Goal: Information Seeking & Learning: Understand process/instructions

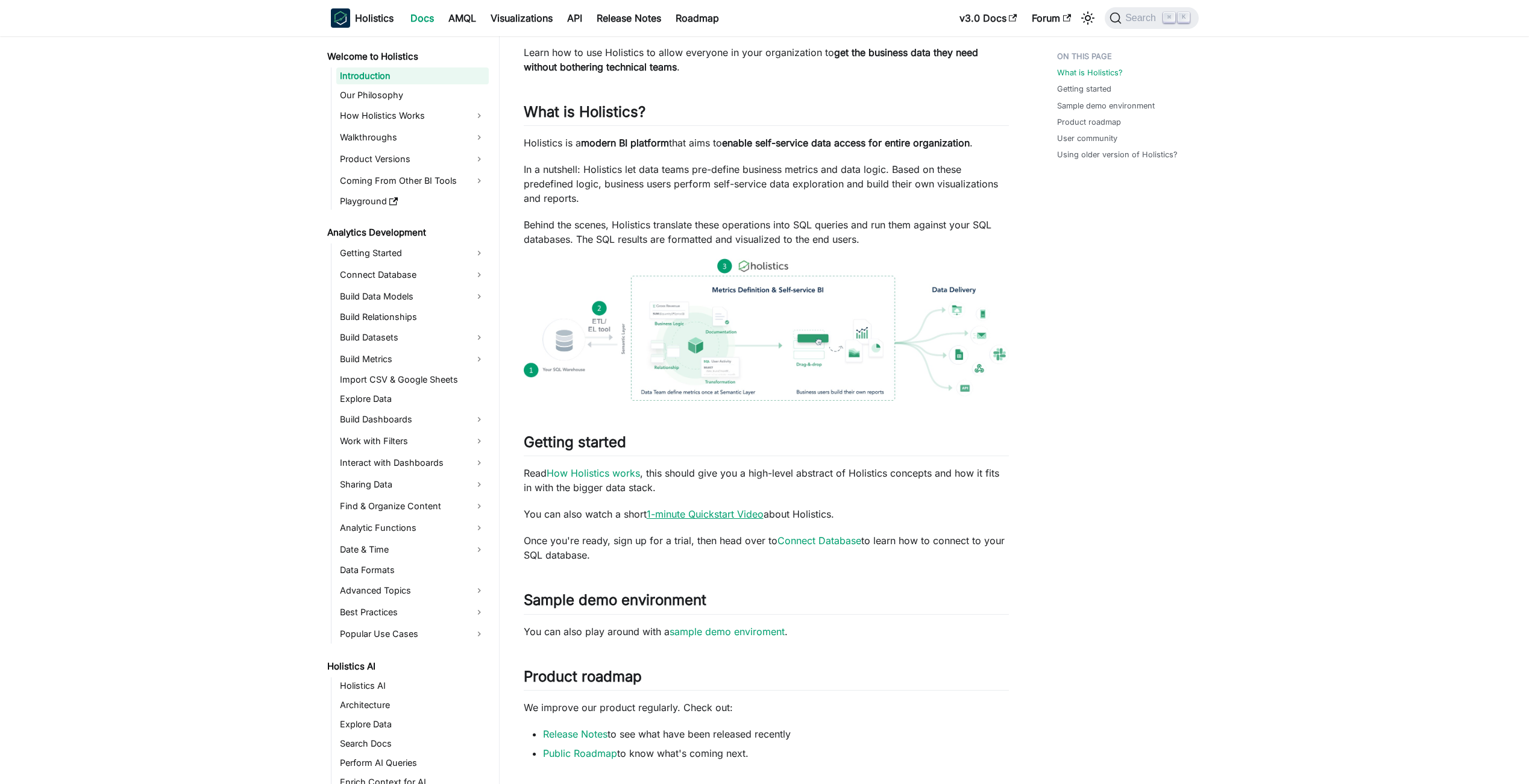
scroll to position [82, 0]
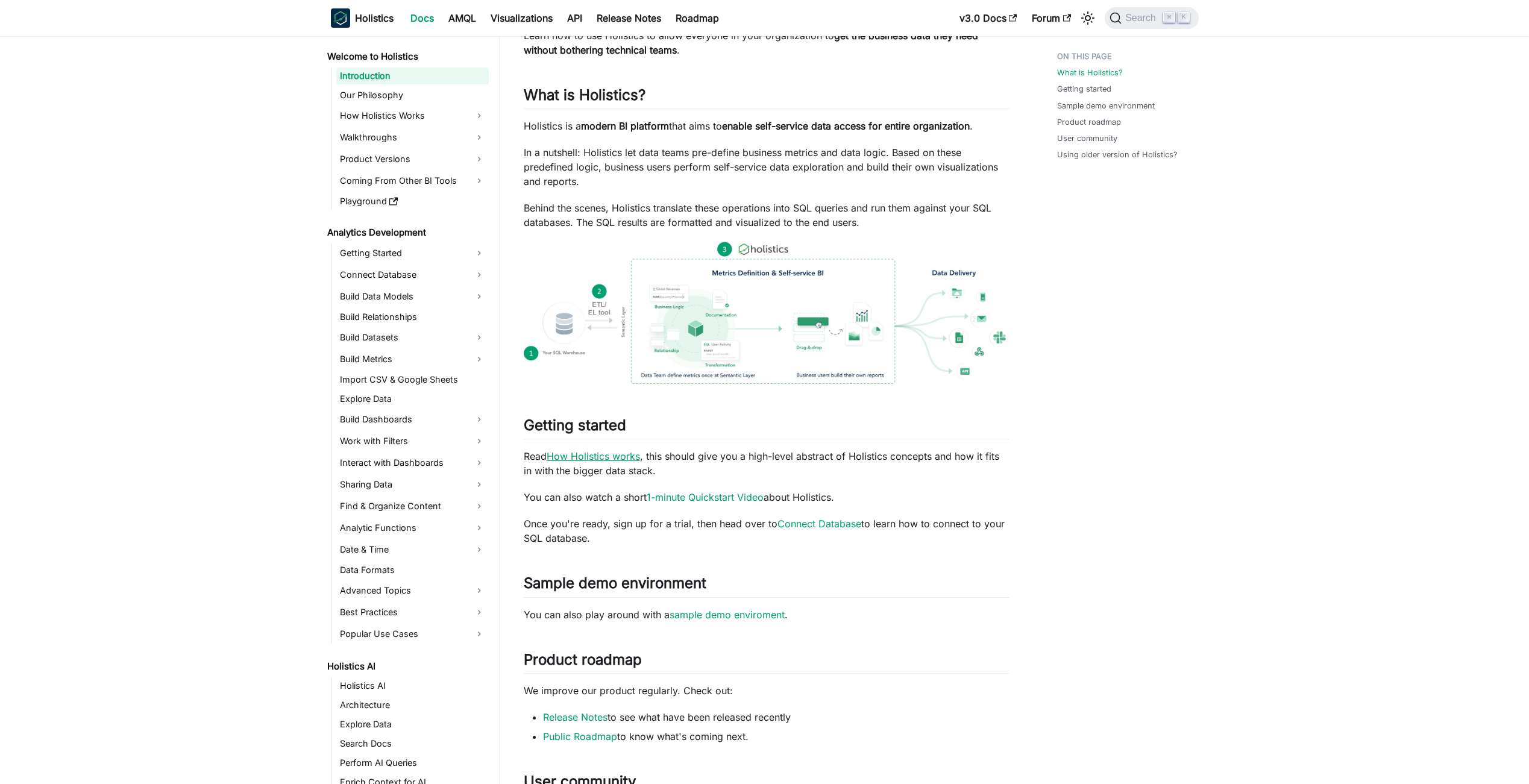
click at [576, 451] on link "How Holistics works" at bounding box center [593, 457] width 93 height 12
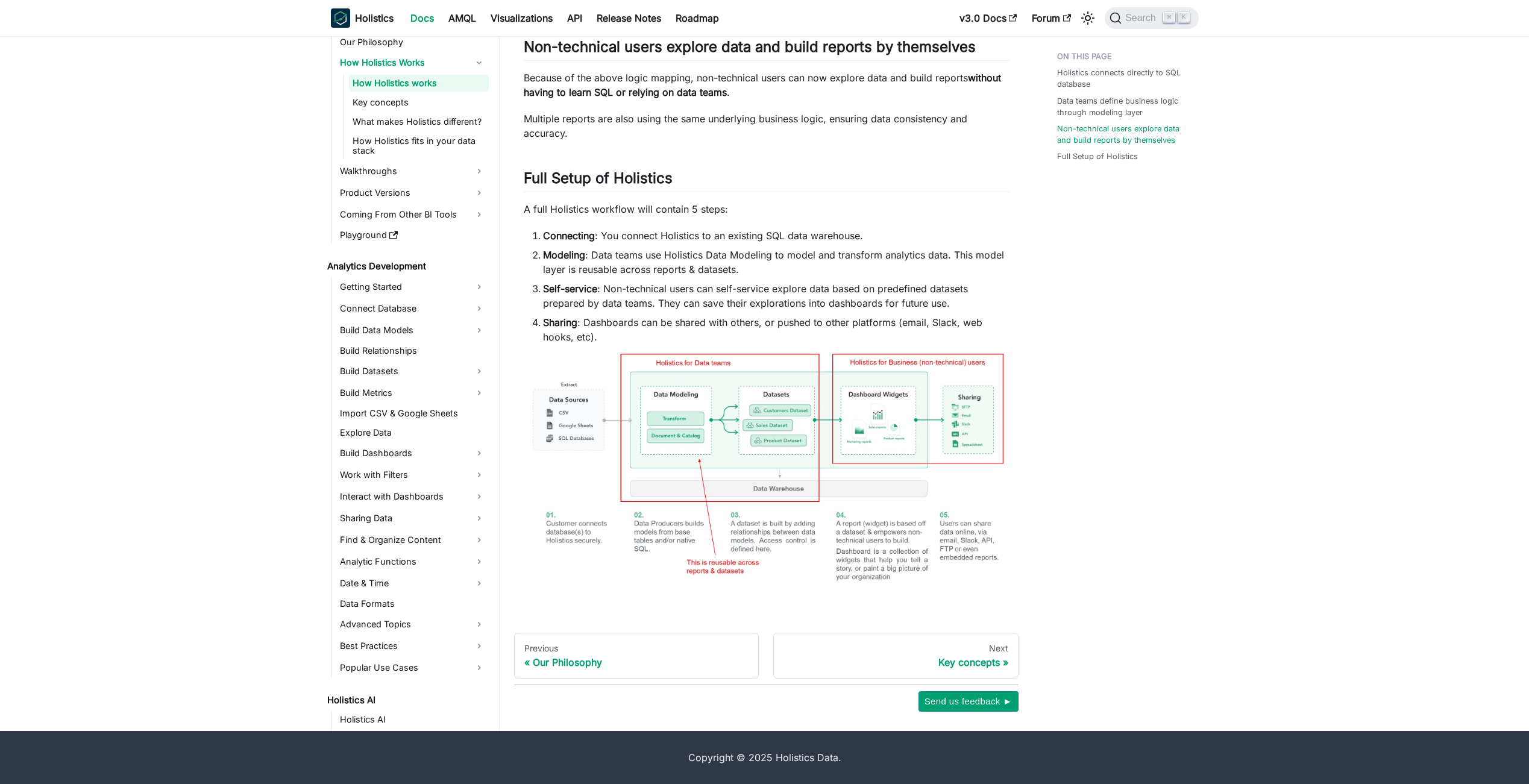
scroll to position [548, 0]
click at [378, 105] on link "Key concepts" at bounding box center [419, 103] width 140 height 17
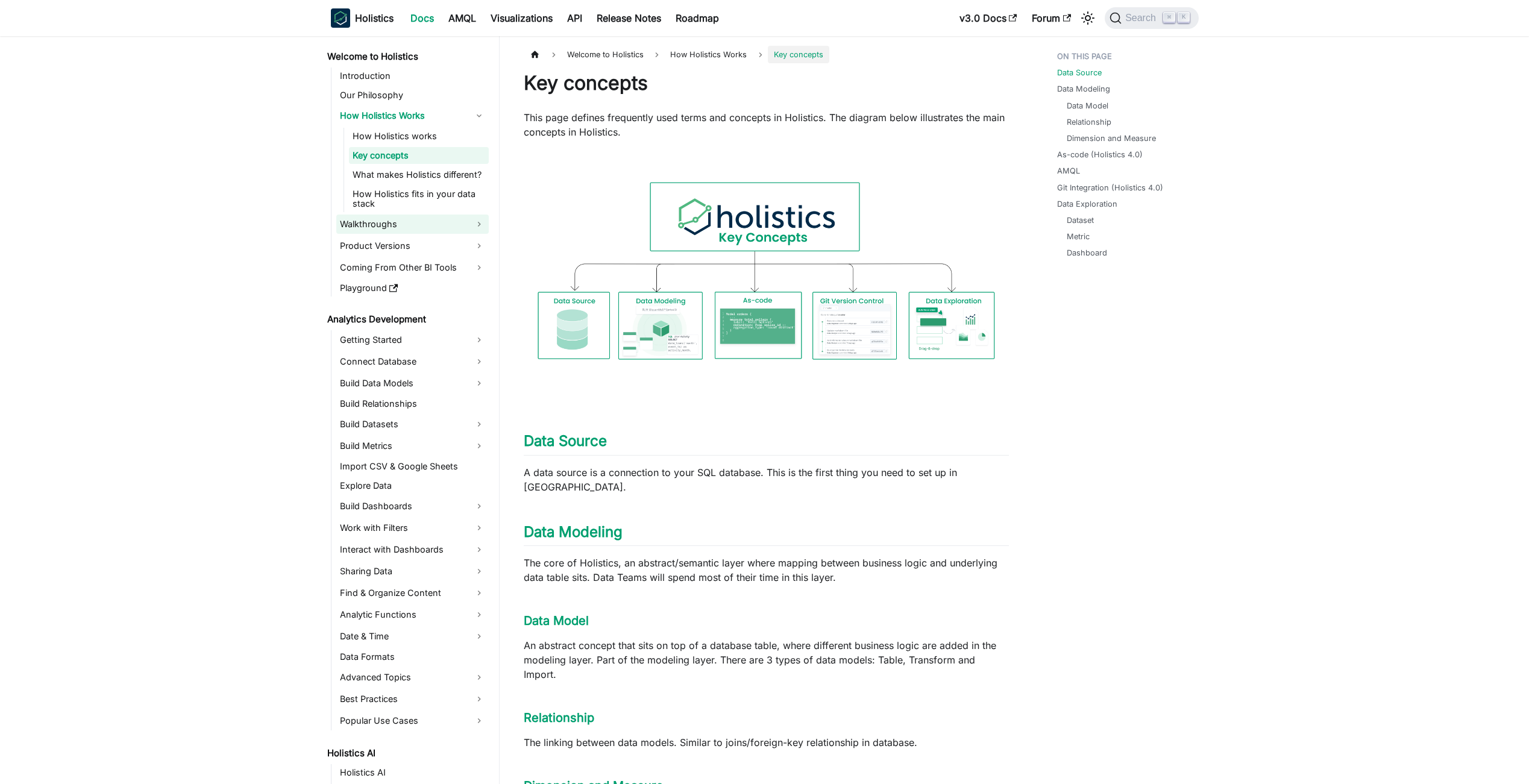
click at [396, 229] on link "Walkthroughs" at bounding box center [413, 223] width 153 height 19
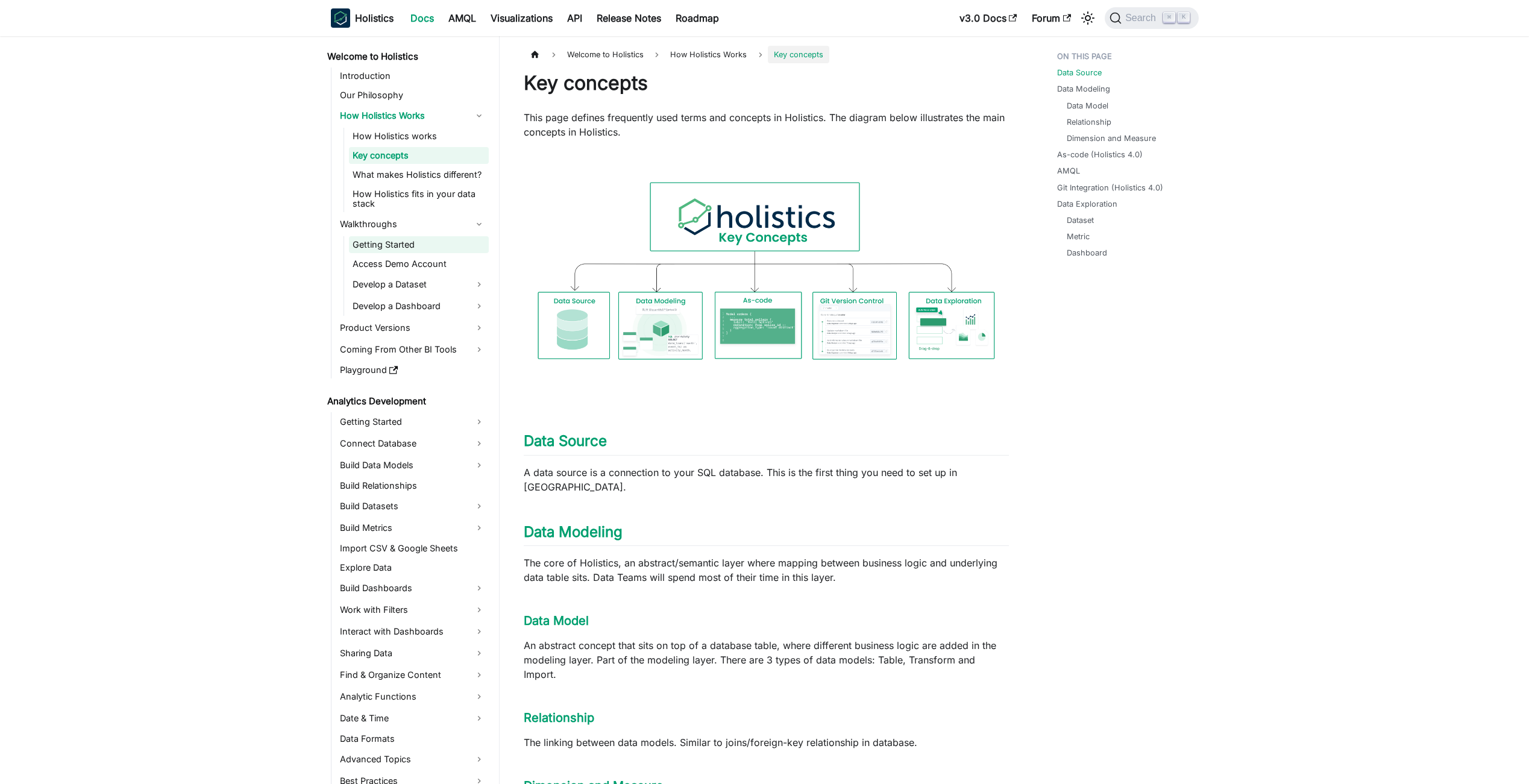
click at [406, 249] on link "Getting Started" at bounding box center [419, 245] width 140 height 17
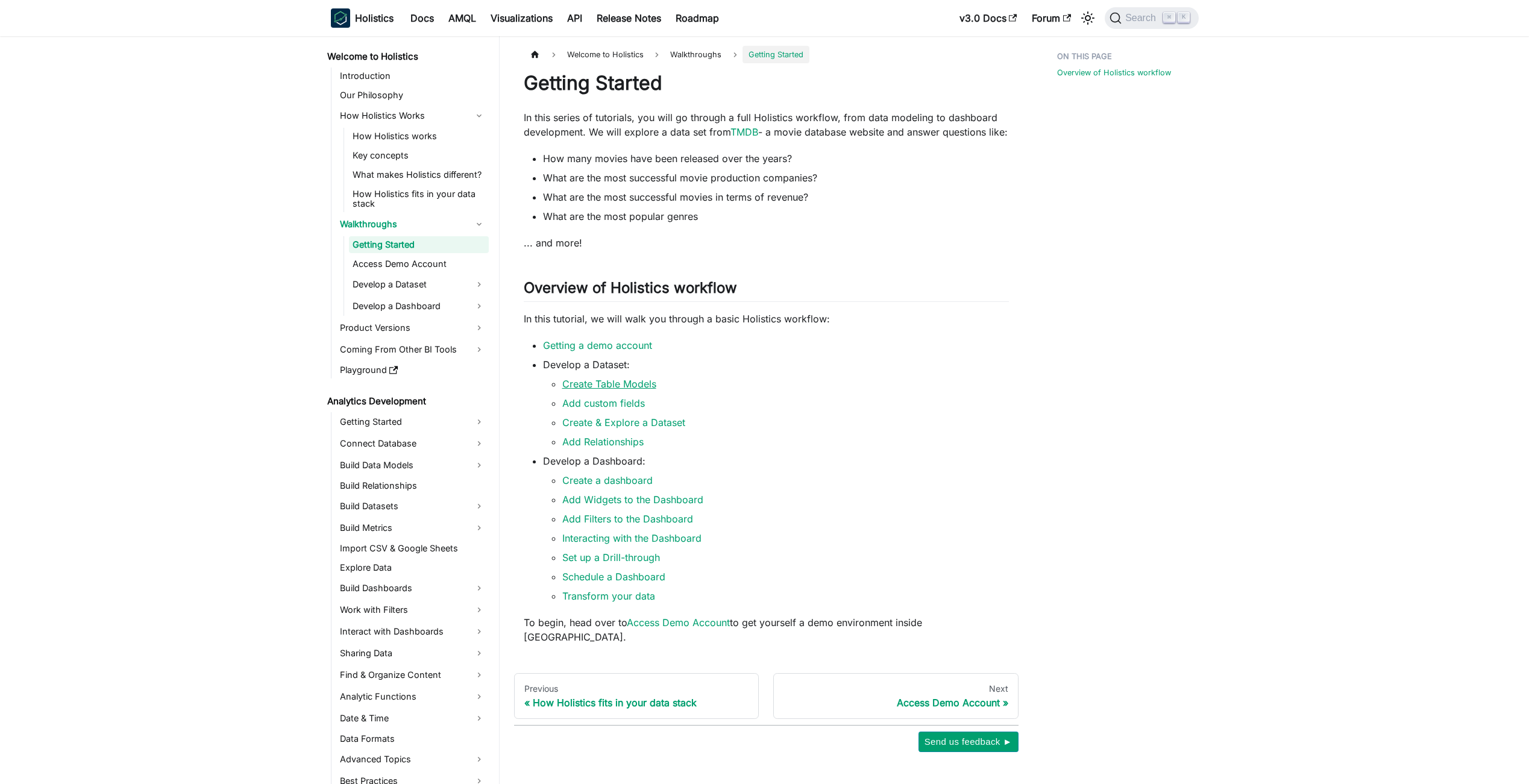
click at [627, 390] on link "Create Table Models" at bounding box center [609, 384] width 94 height 12
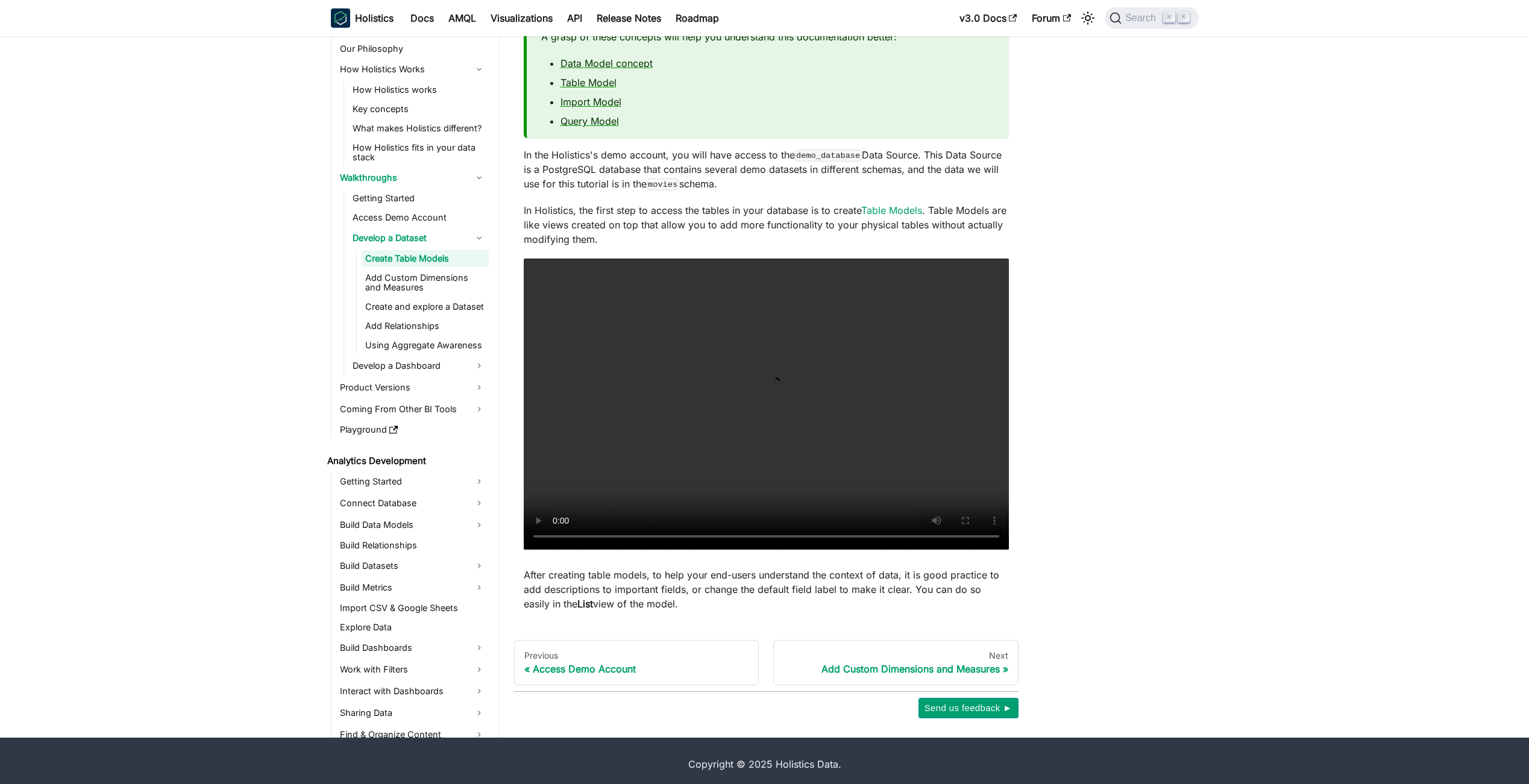
scroll to position [115, 0]
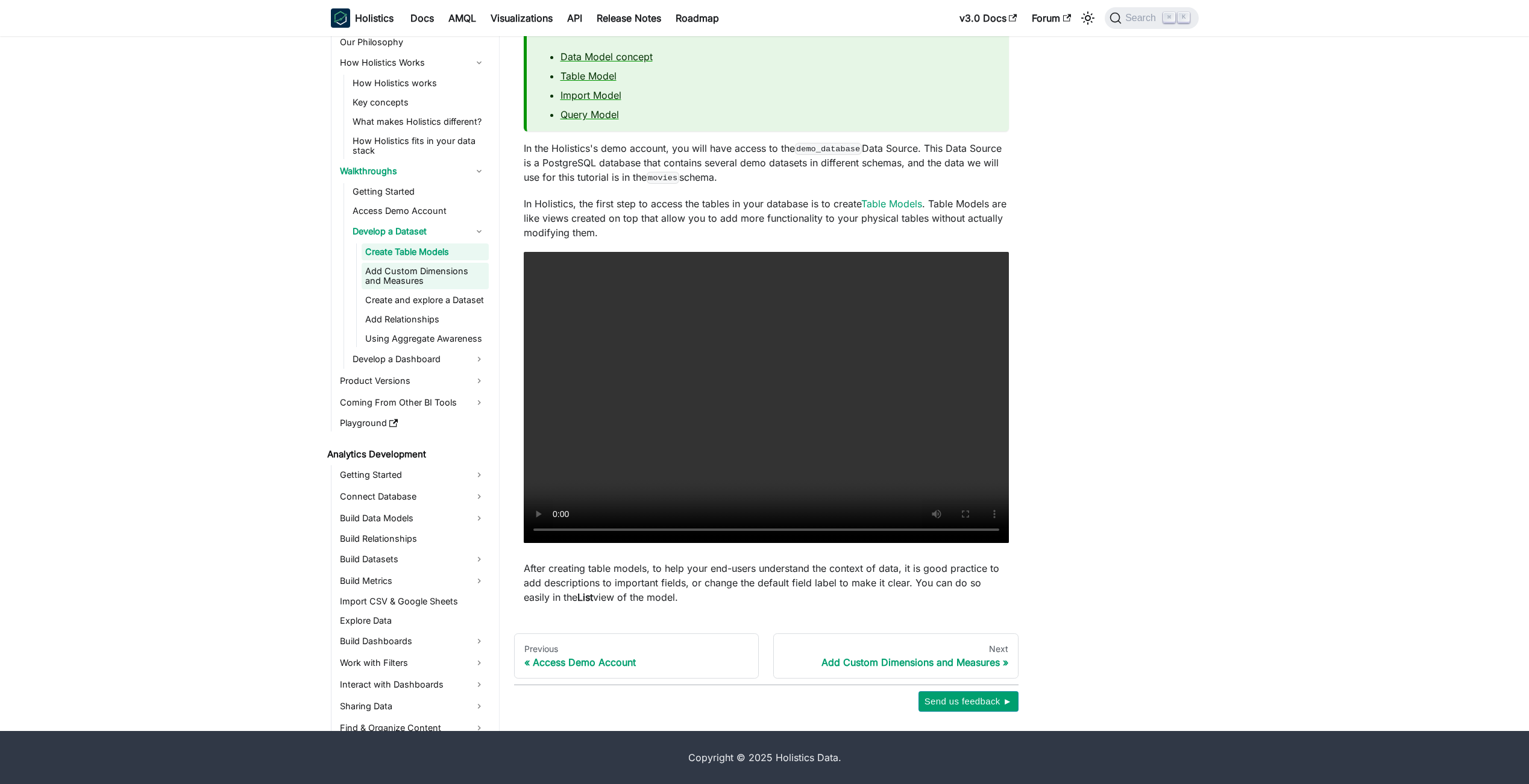
click at [386, 280] on link "Add Custom Dimensions and Measures" at bounding box center [425, 276] width 127 height 27
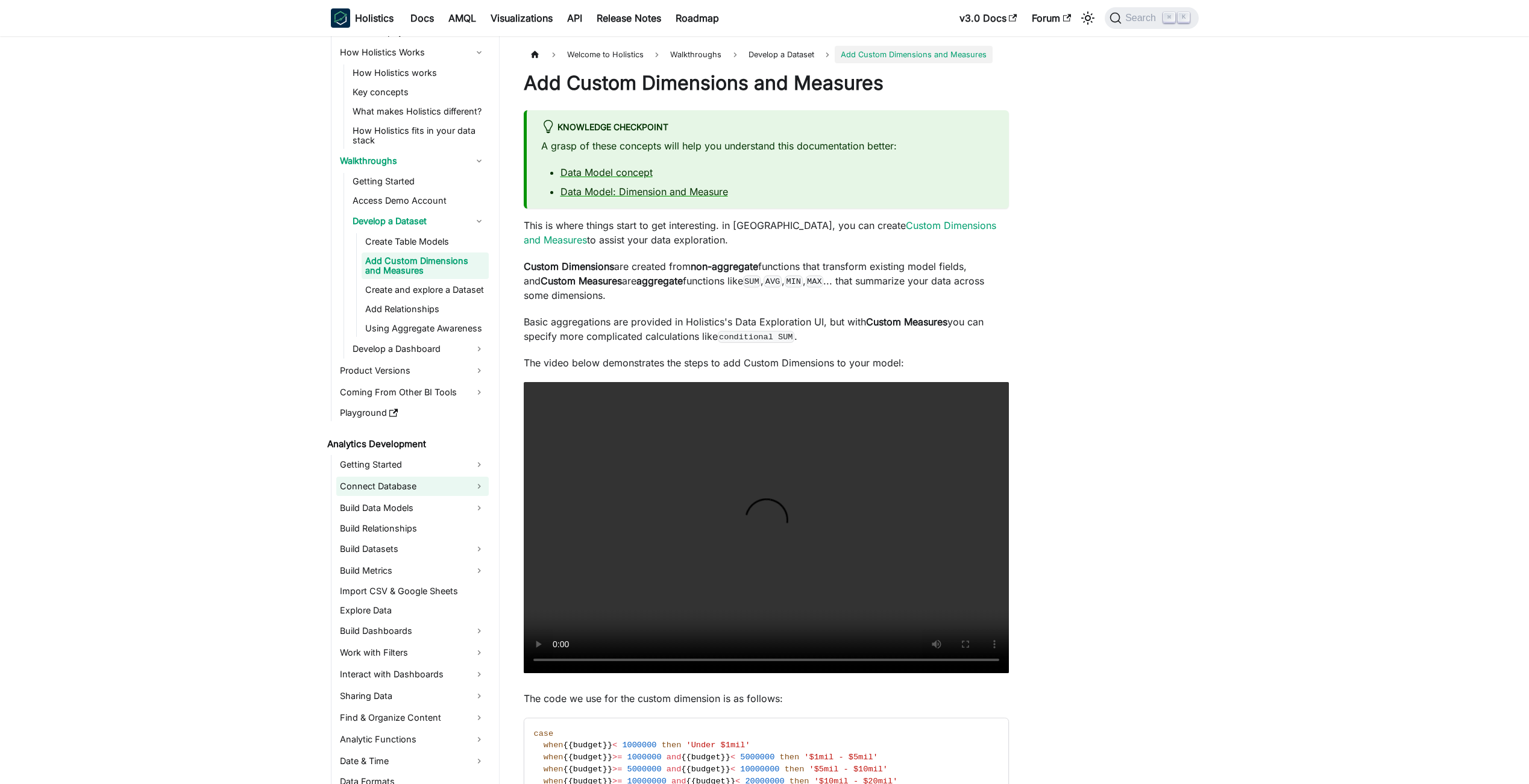
scroll to position [68, 0]
click at [429, 462] on link "Getting Started" at bounding box center [413, 460] width 153 height 19
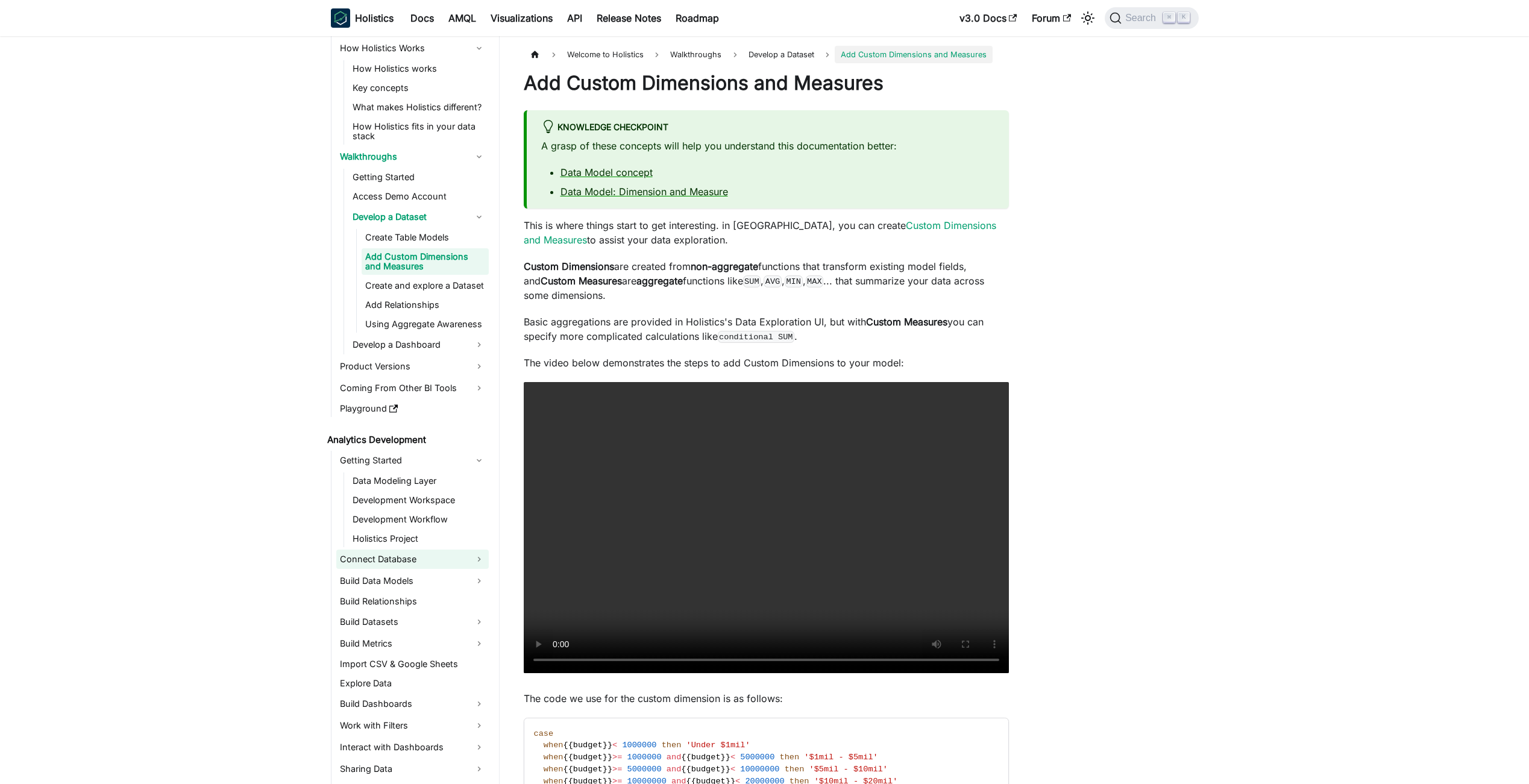
click at [392, 551] on link "Connect Database" at bounding box center [413, 558] width 153 height 19
click at [426, 575] on link "Connect Database" at bounding box center [407, 580] width 118 height 19
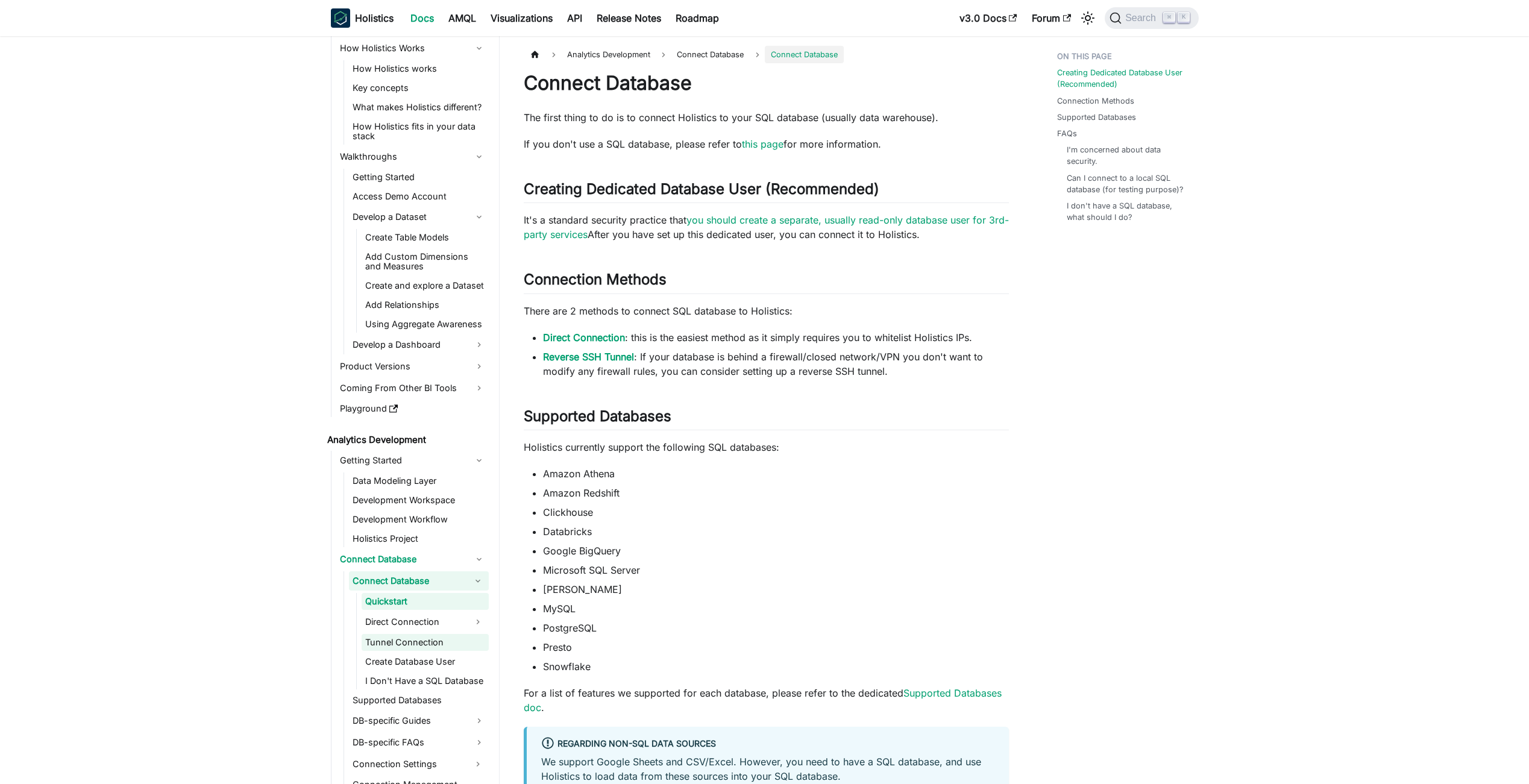
click at [430, 637] on link "Tunnel Connection" at bounding box center [425, 642] width 127 height 17
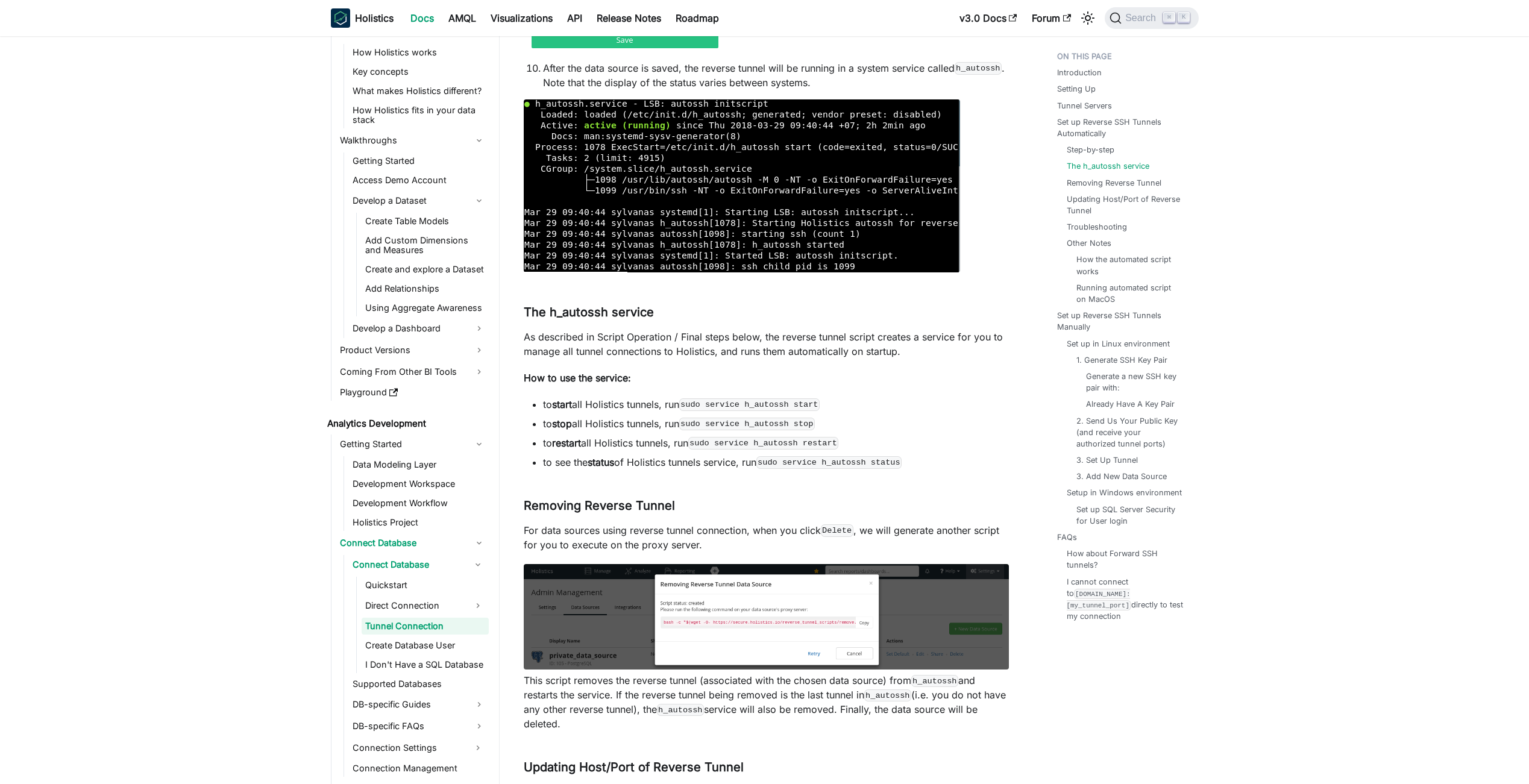
scroll to position [2073, 0]
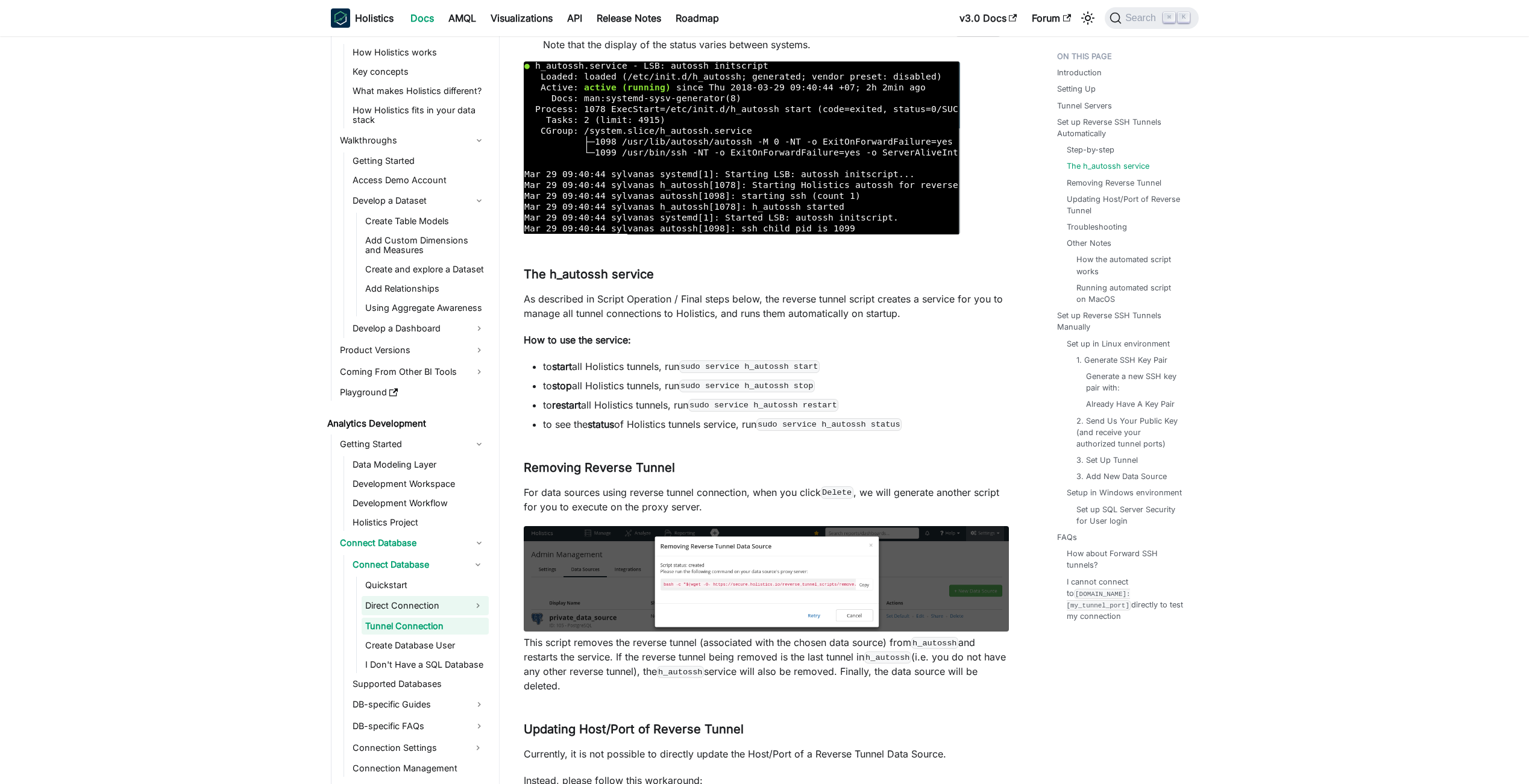
click at [394, 604] on link "Direct Connection" at bounding box center [414, 605] width 106 height 19
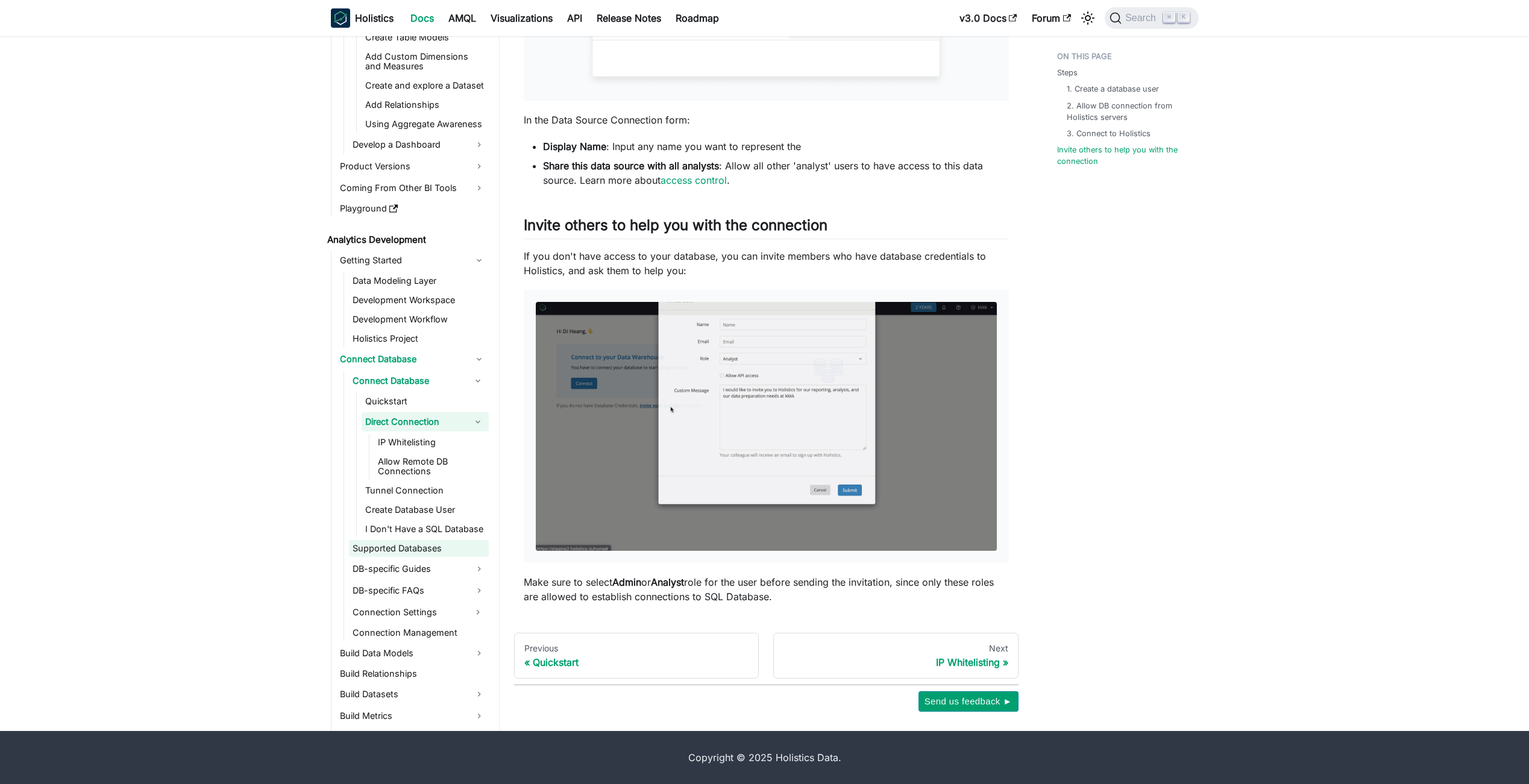
scroll to position [403, 0]
